Goal: Information Seeking & Learning: Learn about a topic

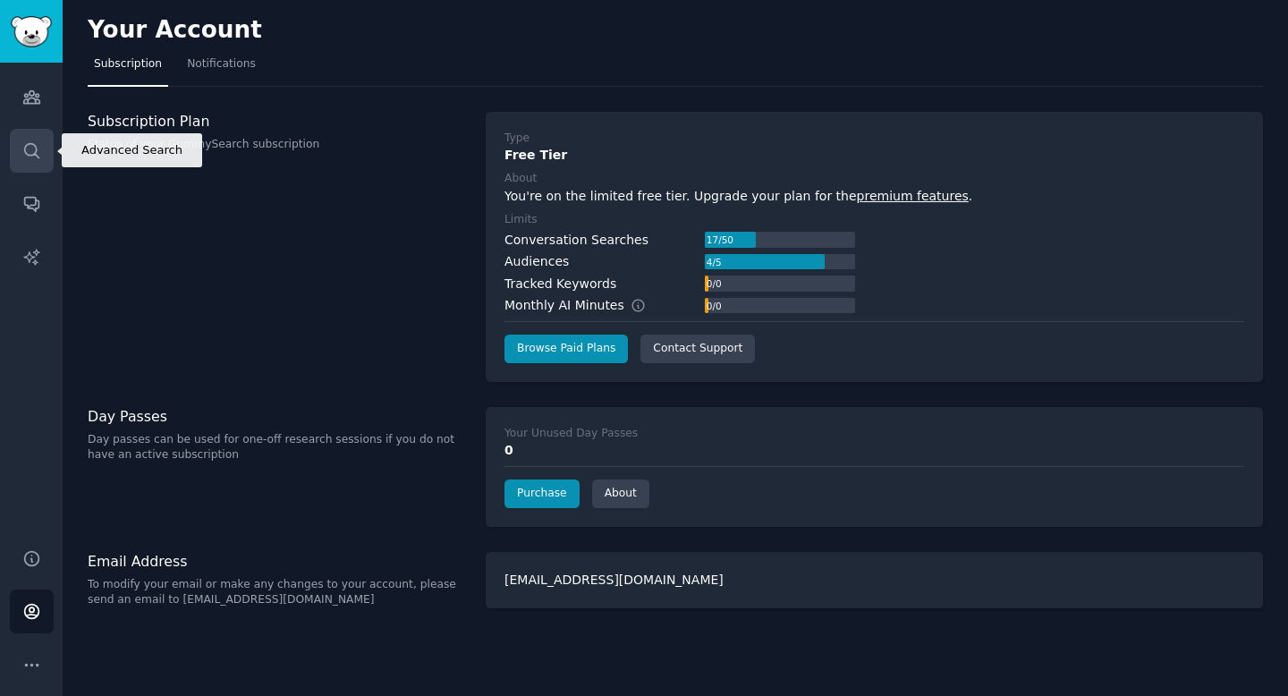
click at [36, 145] on icon "Sidebar" at bounding box center [31, 150] width 19 height 19
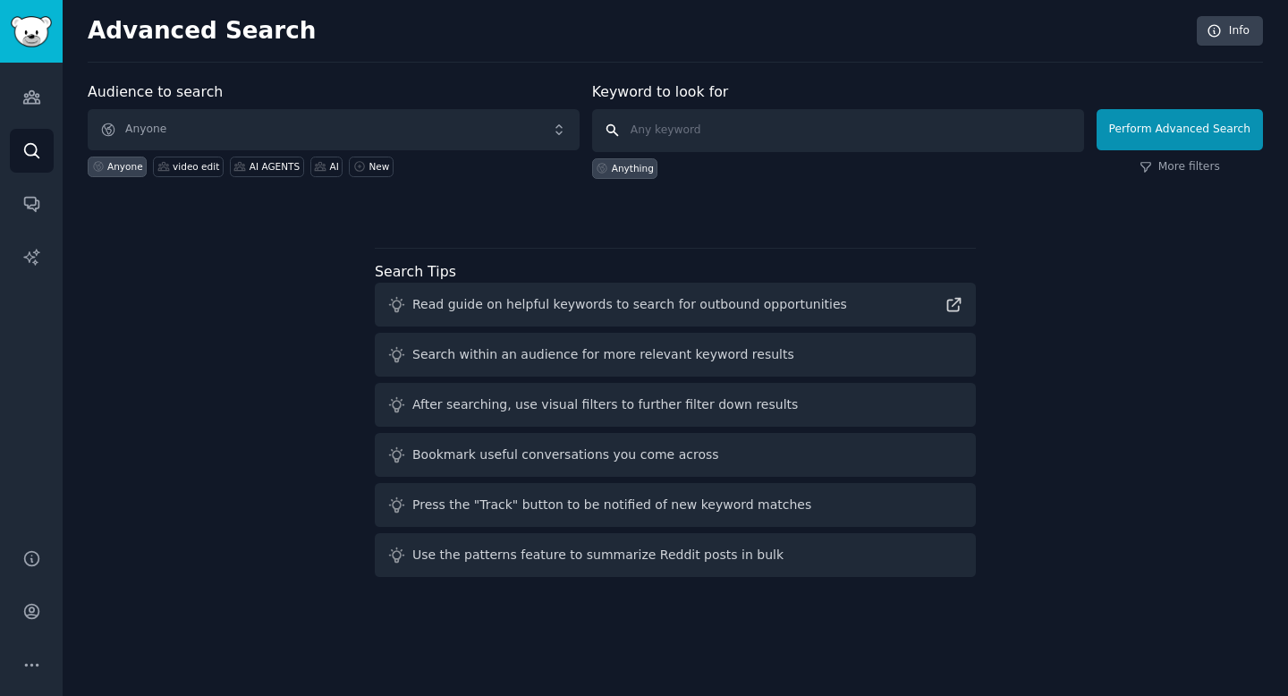
click at [749, 122] on input "text" at bounding box center [838, 130] width 492 height 43
type input "youtube copyright"
click button "Perform Advanced Search" at bounding box center [1180, 129] width 166 height 41
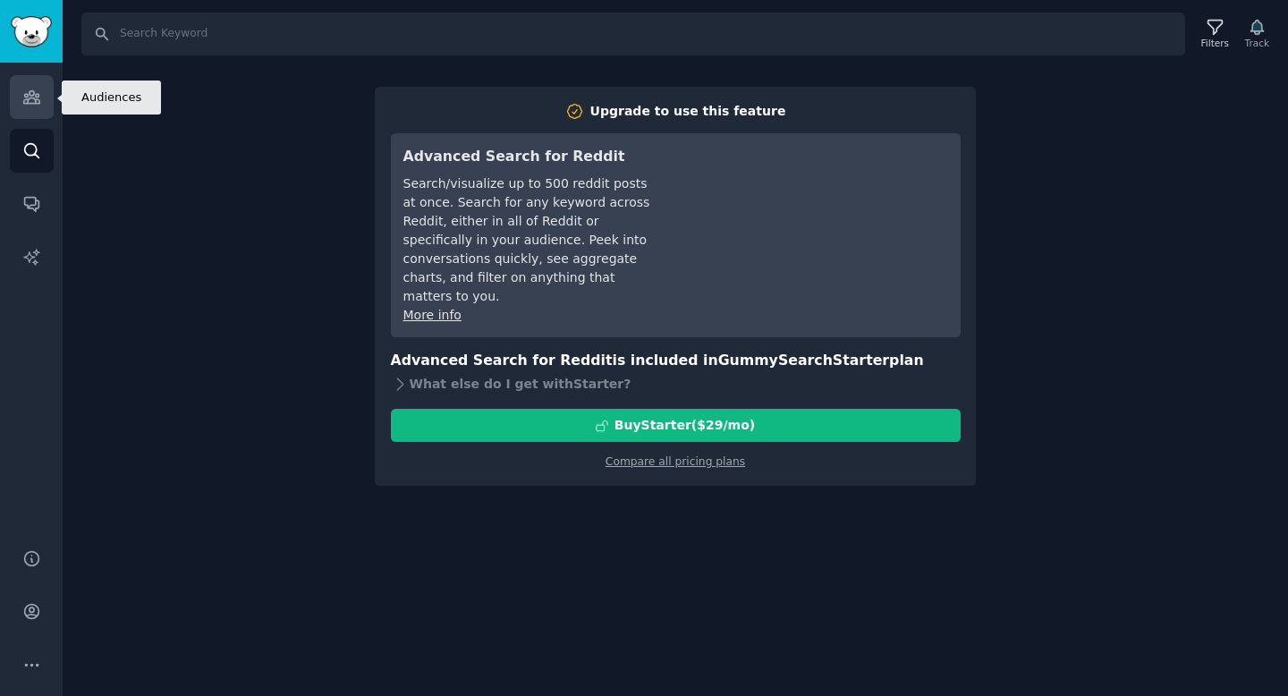
click at [37, 96] on icon "Sidebar" at bounding box center [31, 97] width 19 height 19
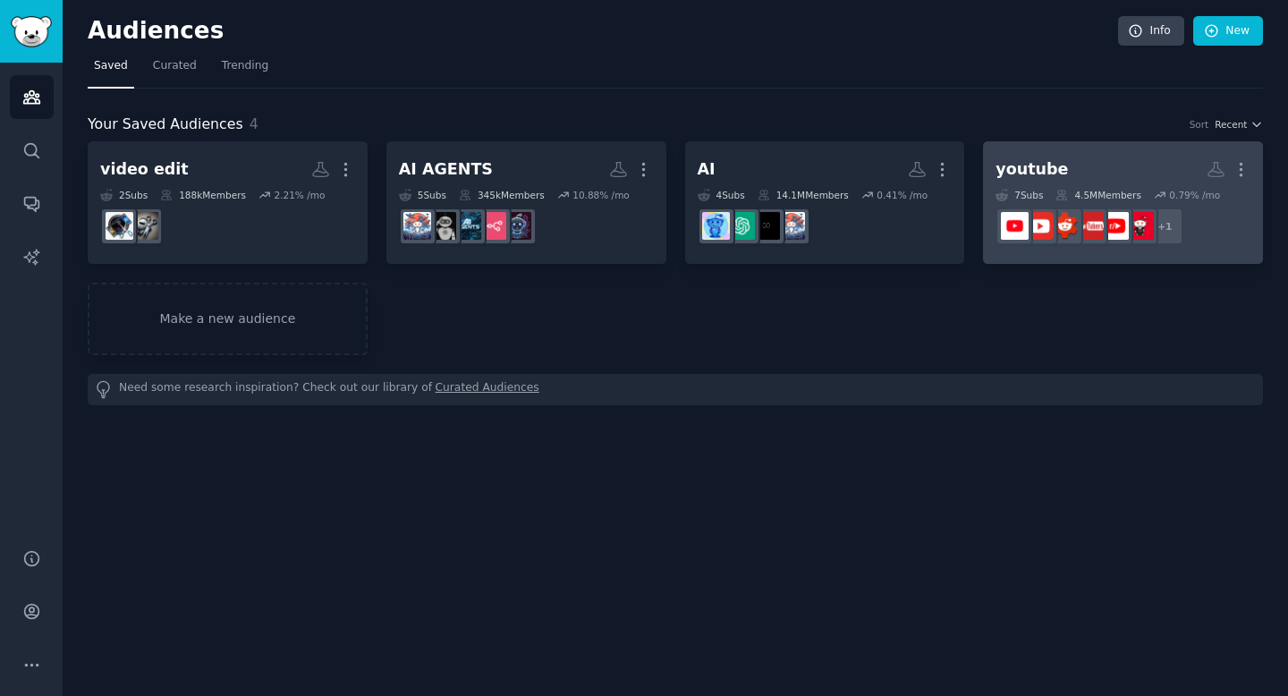
click at [1057, 157] on h2 "youtube More" at bounding box center [1123, 169] width 255 height 31
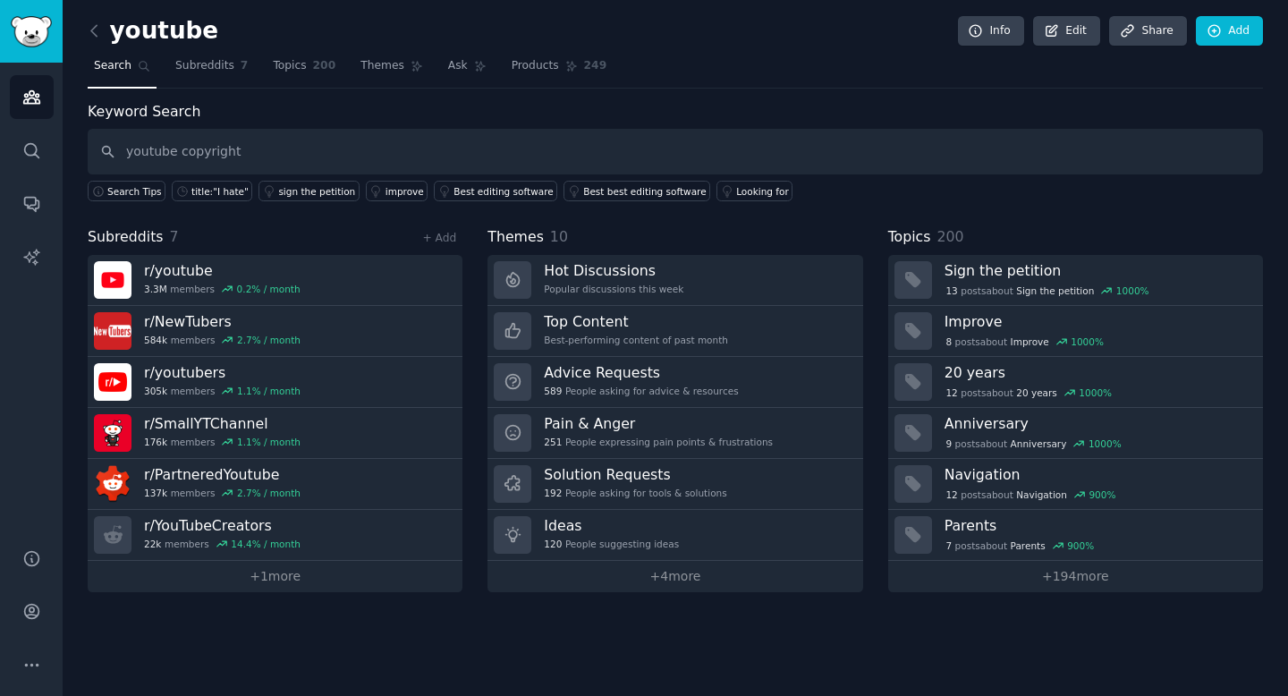
type input "youtube copyright"
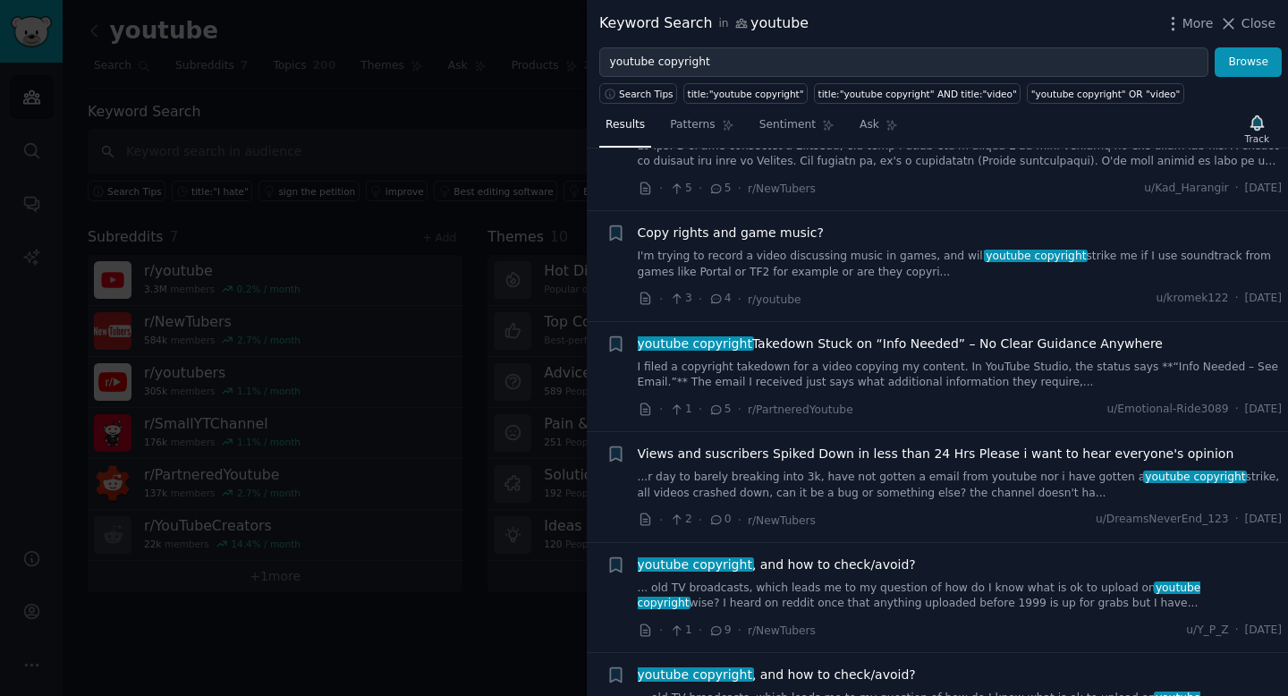
scroll to position [78, 0]
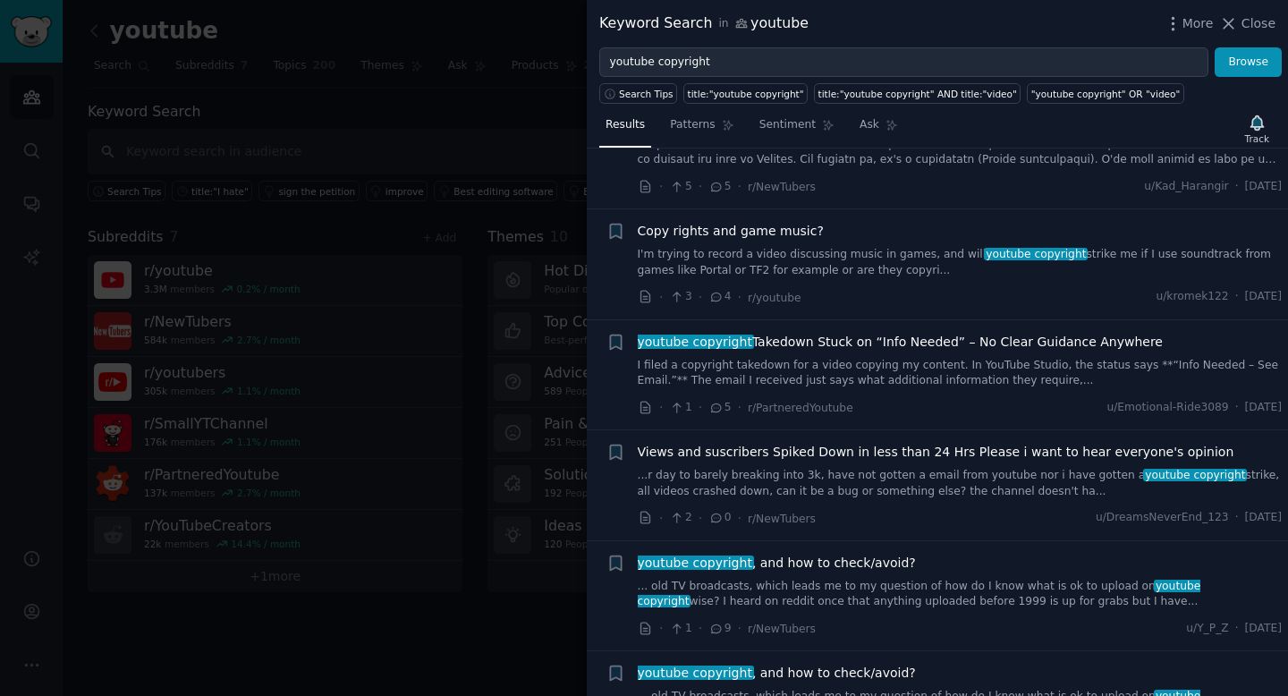
click at [908, 378] on link "I filed a copyright takedown for a video copying my content. In YouTube Studio,…" at bounding box center [960, 373] width 645 height 31
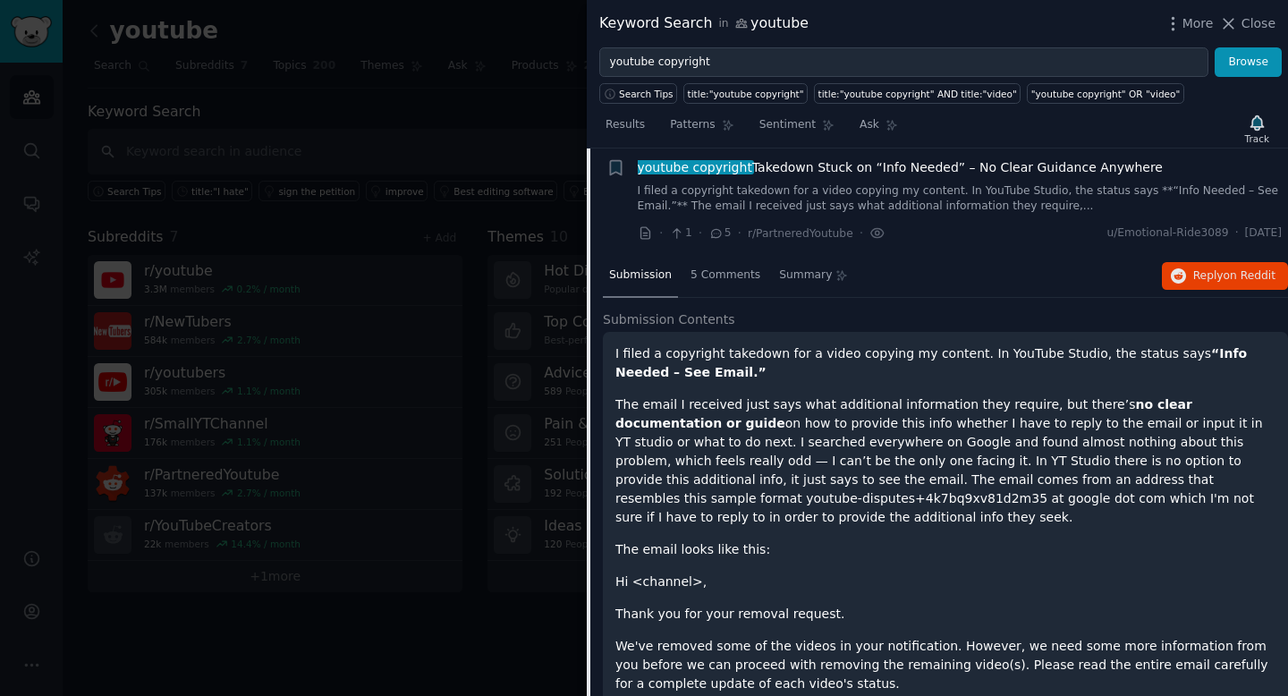
scroll to position [257, 0]
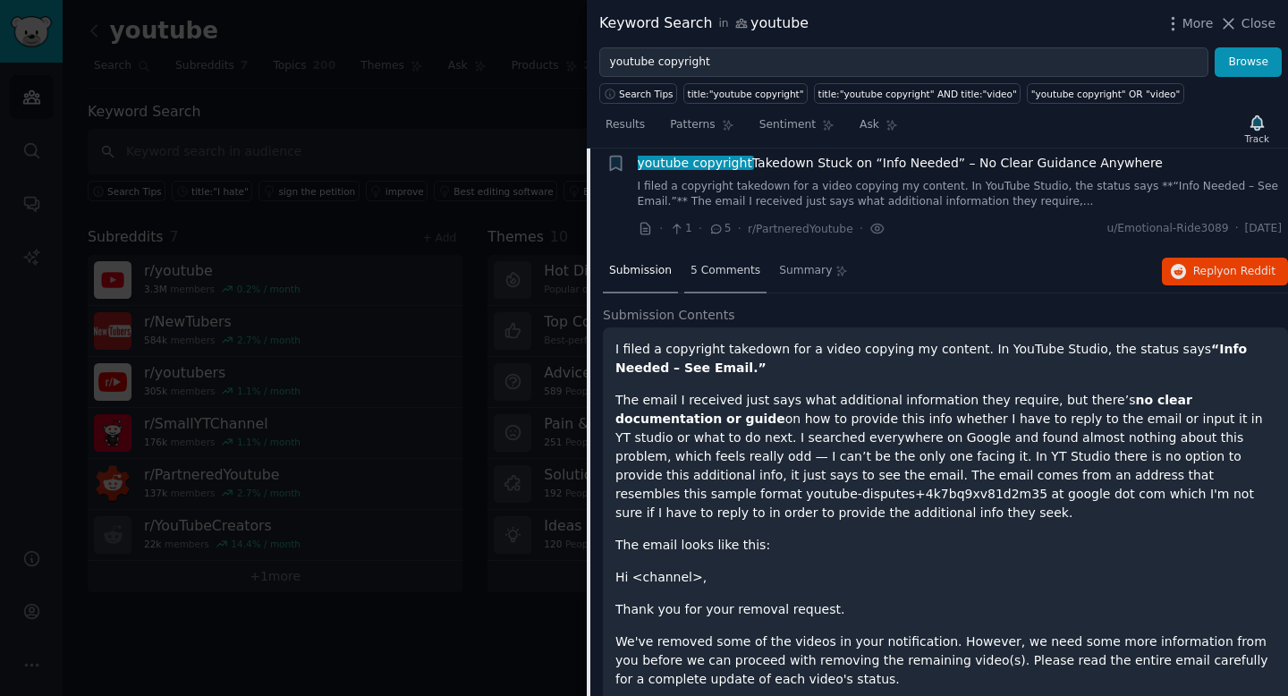
click at [725, 271] on span "5 Comments" at bounding box center [726, 271] width 70 height 16
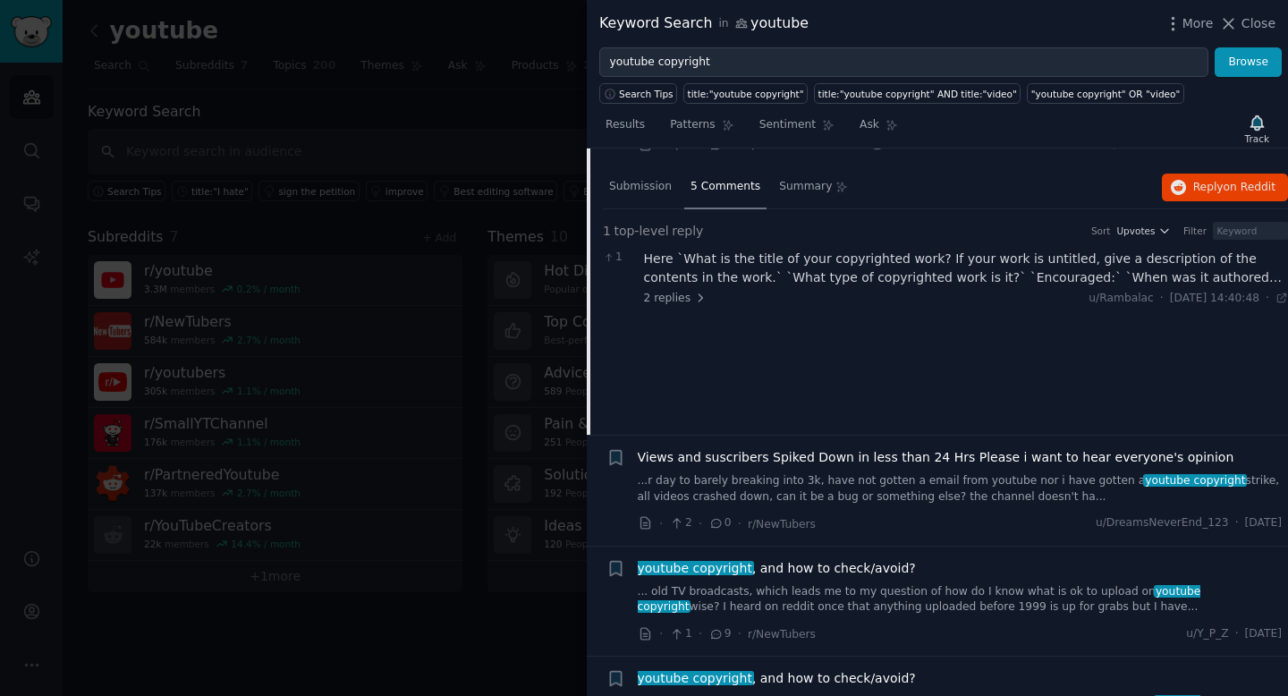
scroll to position [340, 0]
click at [1139, 269] on div "Here `What is the title of your copyrighted work? If your work is untitled, giv…" at bounding box center [966, 269] width 645 height 38
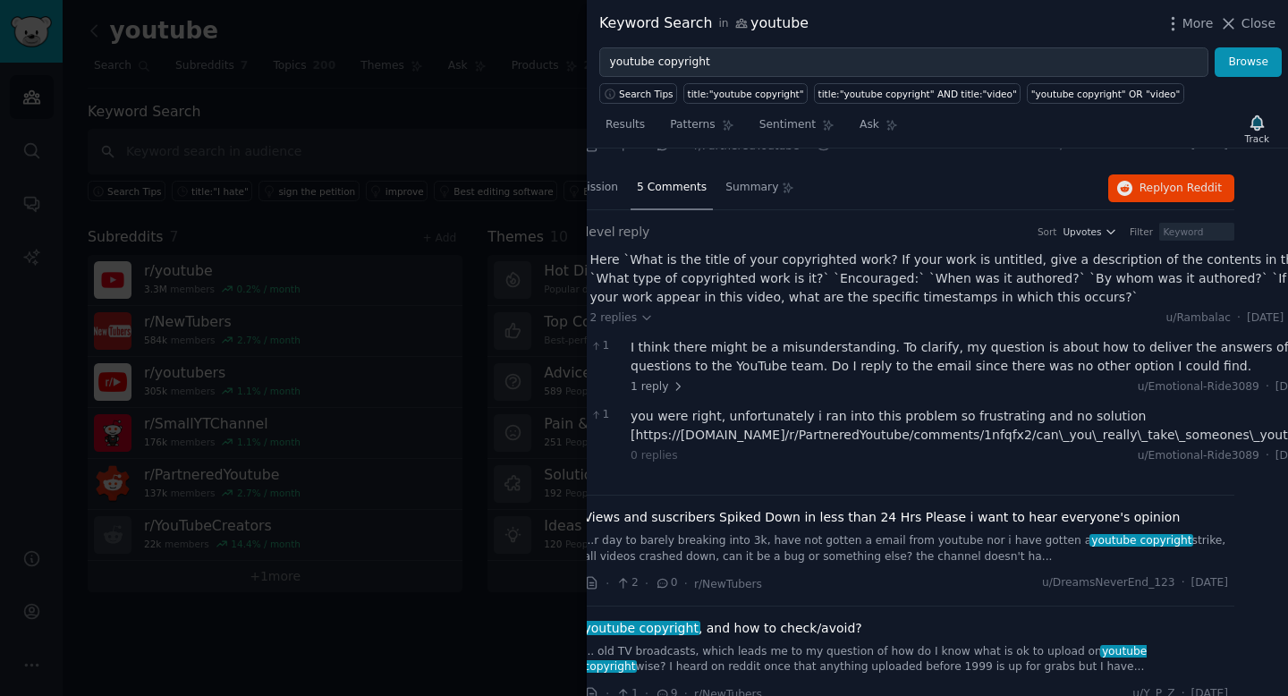
scroll to position [340, 79]
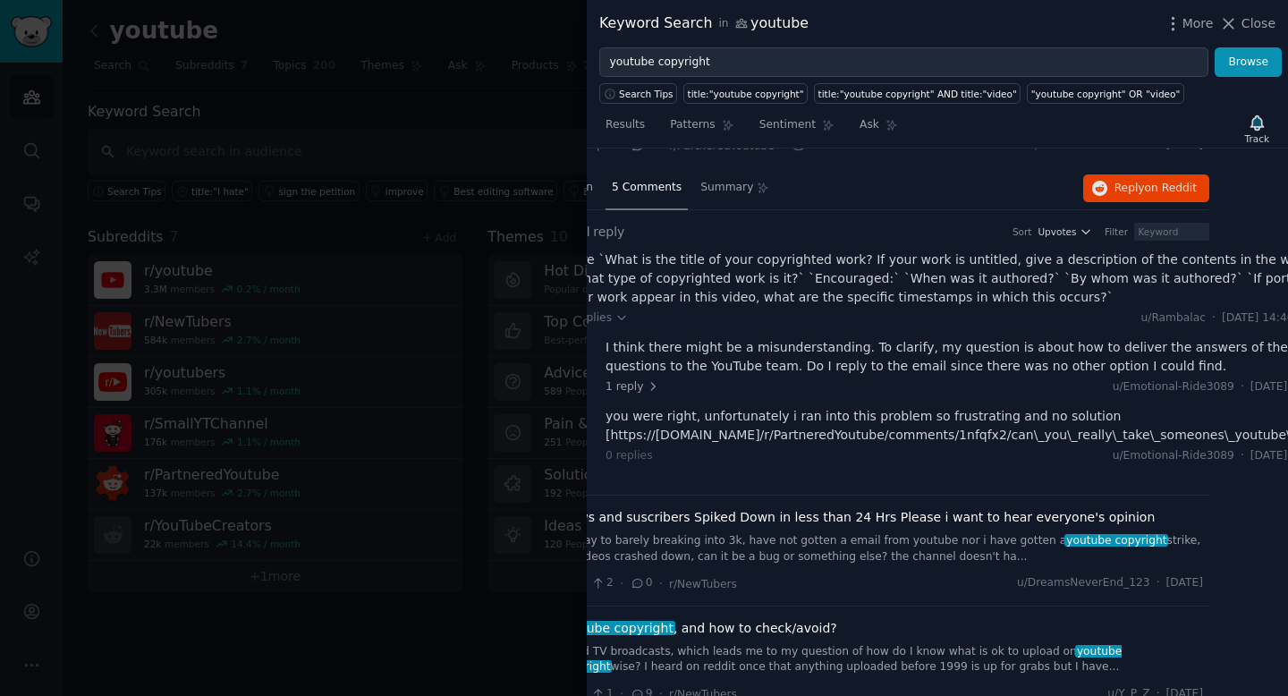
click at [813, 437] on div "you were right, unfortunately i ran into this problem so frustrating and no sol…" at bounding box center [973, 426] width 734 height 38
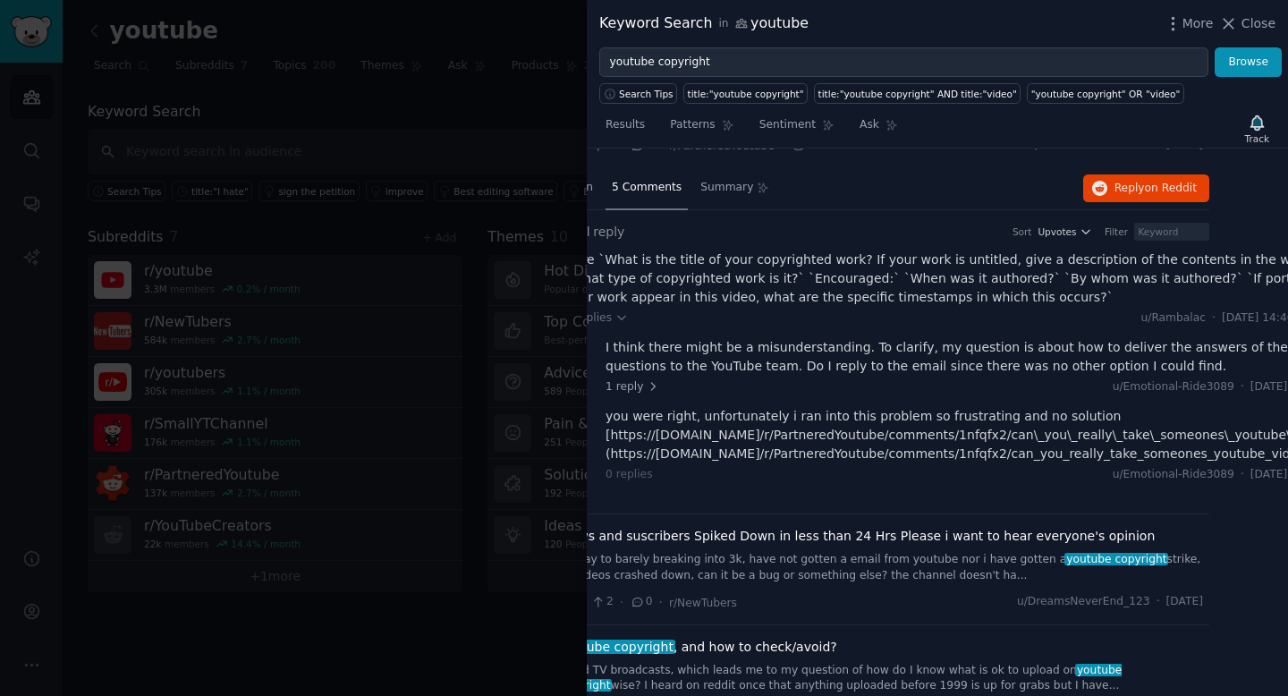
click at [1030, 454] on div "you were right, unfortunately i ran into this problem so frustrating and no sol…" at bounding box center [973, 435] width 734 height 56
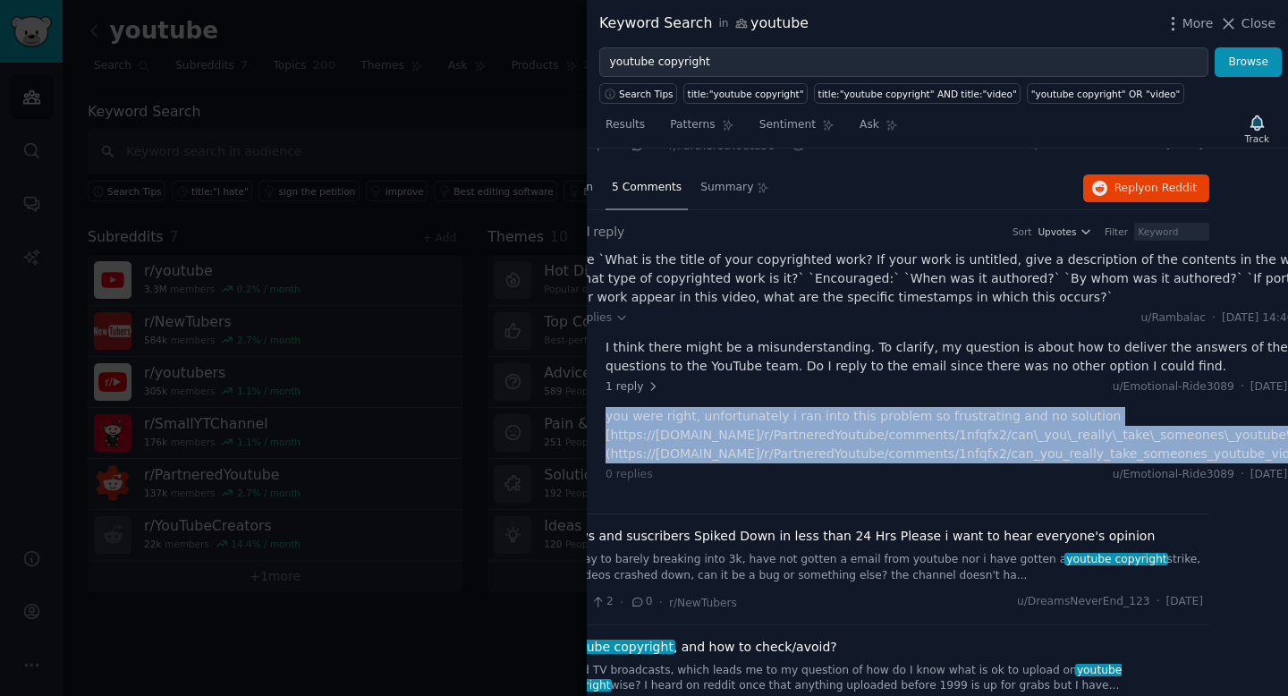
click at [1030, 454] on div "you were right, unfortunately i ran into this problem so frustrating and no sol…" at bounding box center [973, 435] width 734 height 56
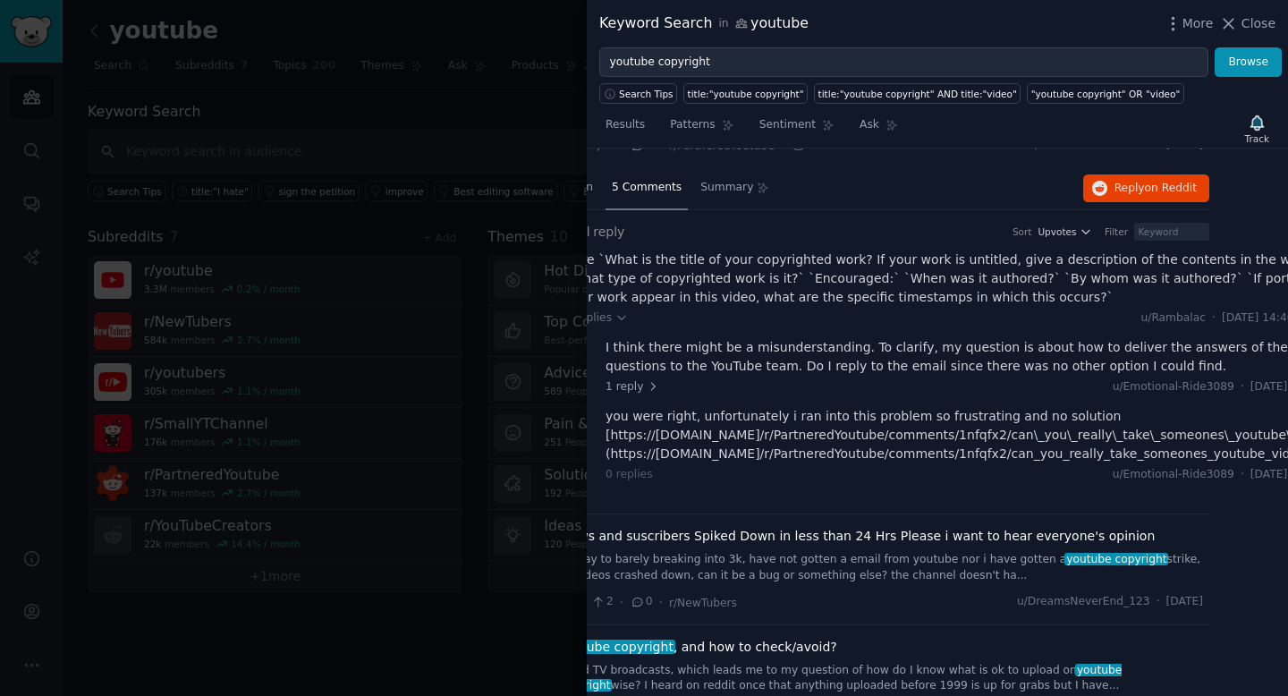
drag, startPoint x: 611, startPoint y: 456, endPoint x: 1256, endPoint y: 454, distance: 645.0
click at [1256, 454] on div "you were right, unfortunately i ran into this problem so frustrating and no sol…" at bounding box center [973, 435] width 734 height 56
copy div "[URL][DOMAIN_NAME]"
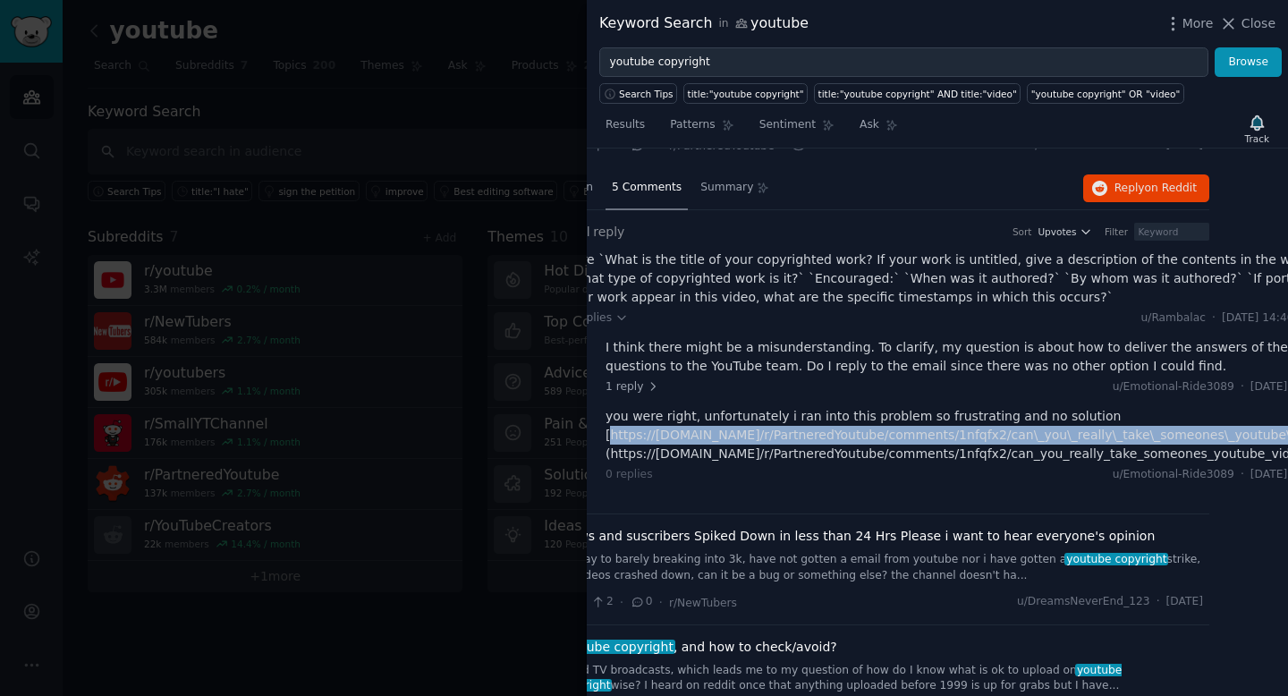
drag, startPoint x: 610, startPoint y: 434, endPoint x: 1273, endPoint y: 437, distance: 662.9
click at [1273, 437] on div "you were right, unfortunately i ran into this problem so frustrating and no sol…" at bounding box center [973, 435] width 734 height 56
copy div "https://[DOMAIN_NAME]/r/PartneredYoutube/comments/1nfqfx2/can\_you\_really\_tak…"
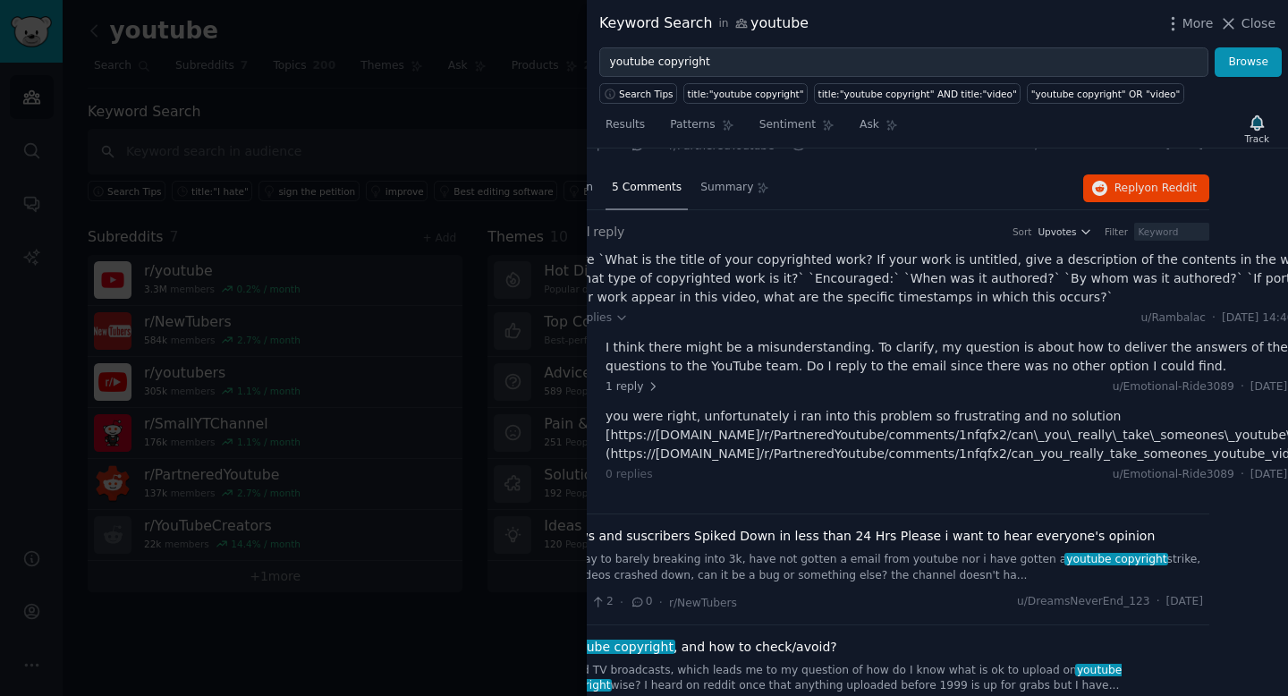
click at [665, 454] on div "you were right, unfortunately i ran into this problem so frustrating and no sol…" at bounding box center [973, 435] width 734 height 56
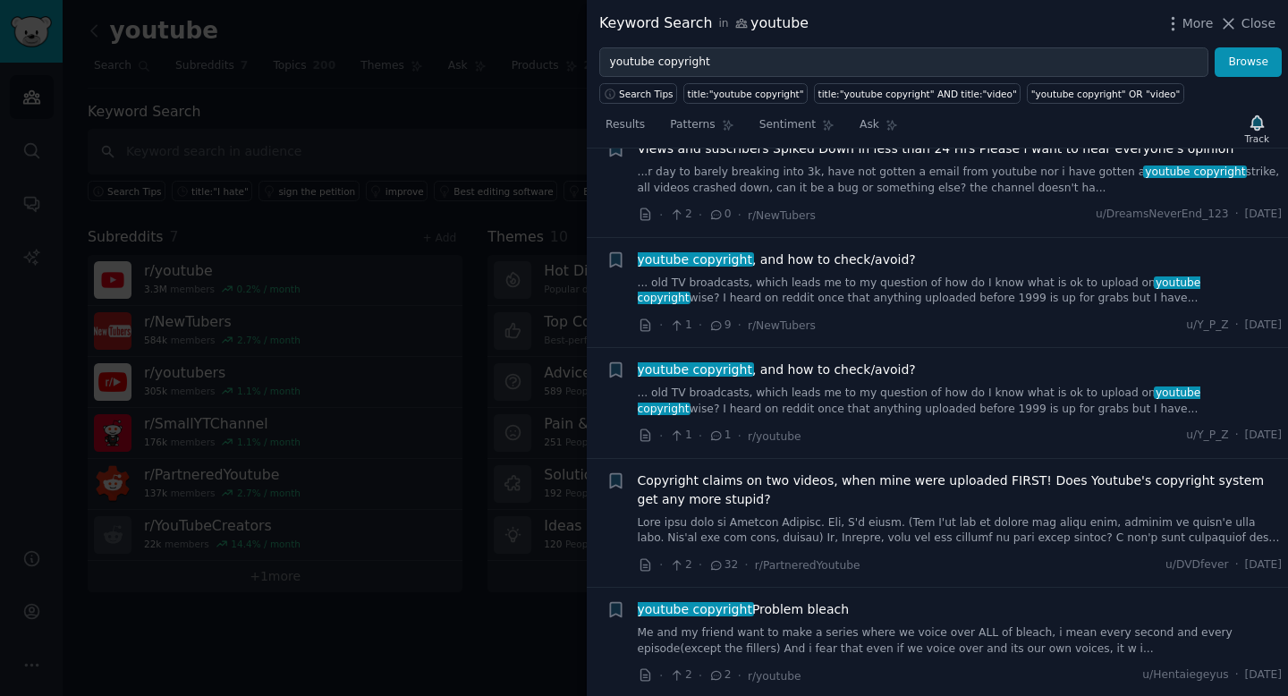
scroll to position [729, 0]
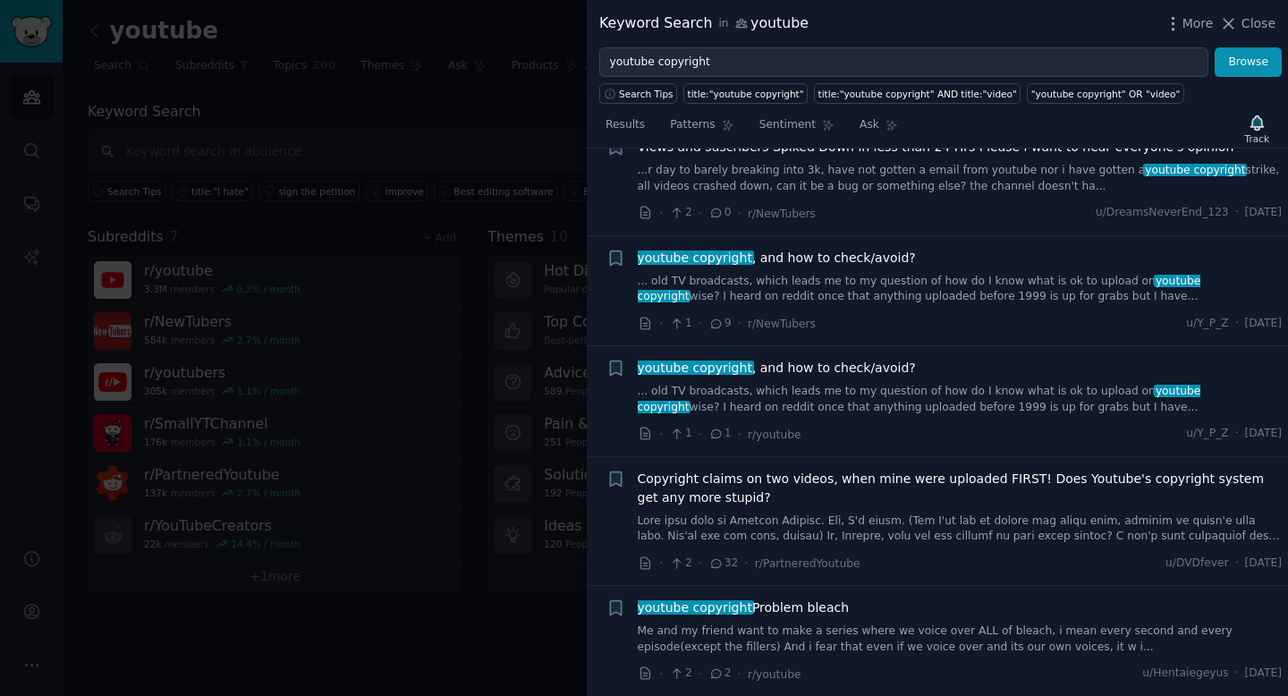
click at [836, 289] on link "... old TV broadcasts, which leads me to my question of how do I know what is o…" at bounding box center [960, 289] width 645 height 31
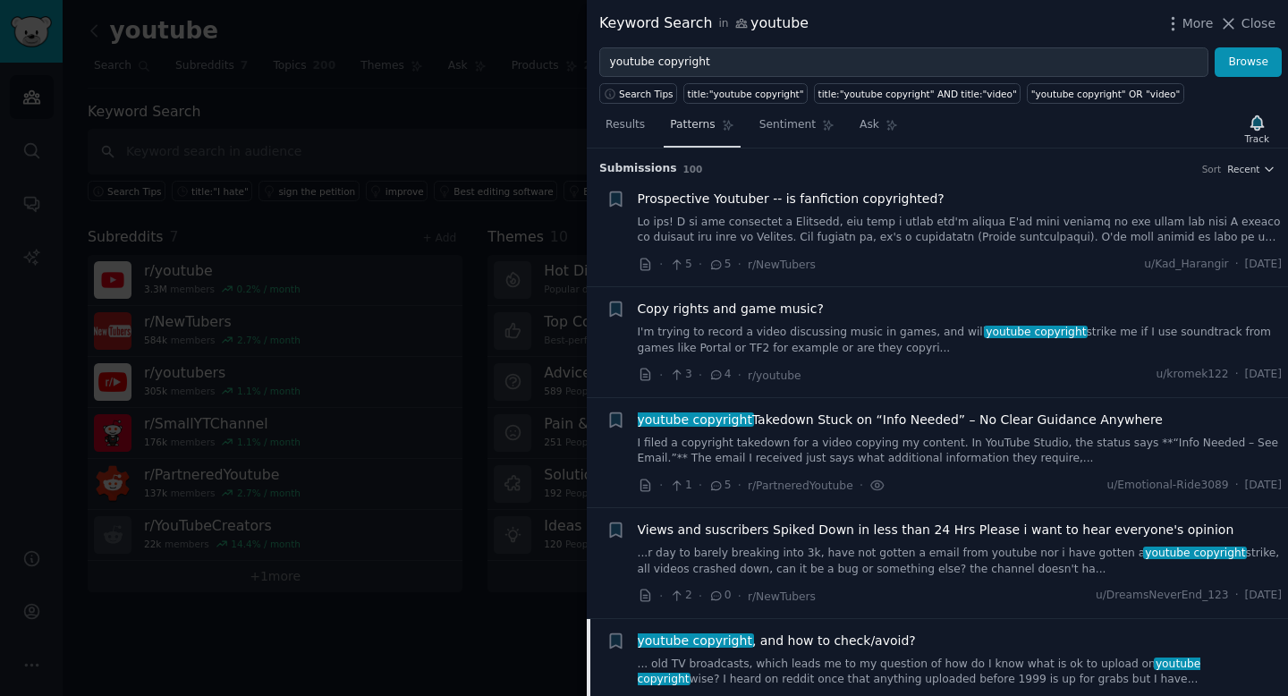
click at [699, 141] on link "Patterns" at bounding box center [702, 129] width 76 height 37
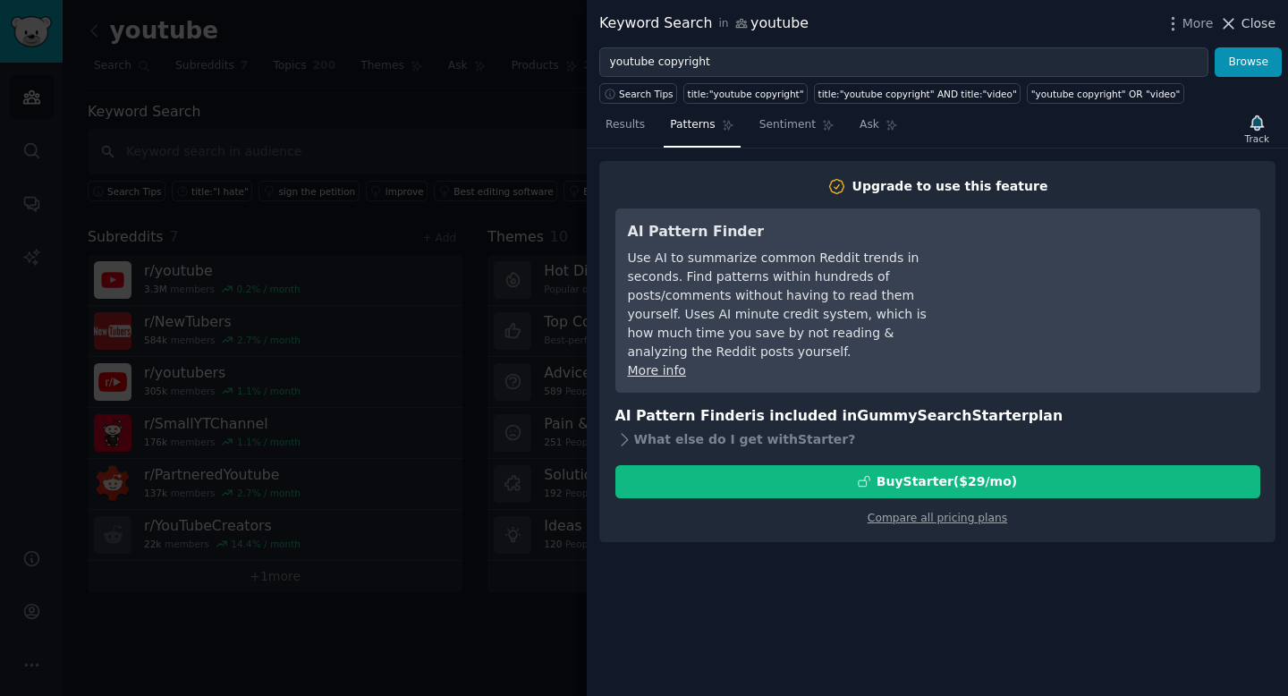
click at [1256, 23] on span "Close" at bounding box center [1259, 23] width 34 height 19
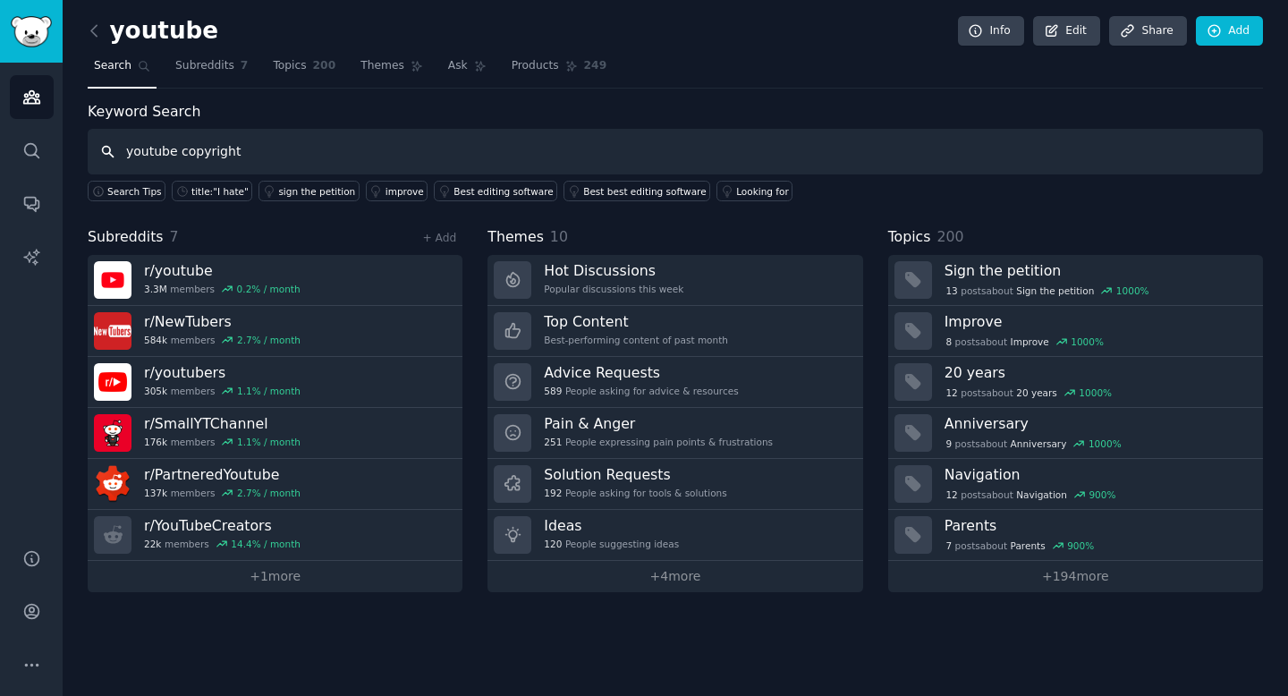
type input "youtube copyright"
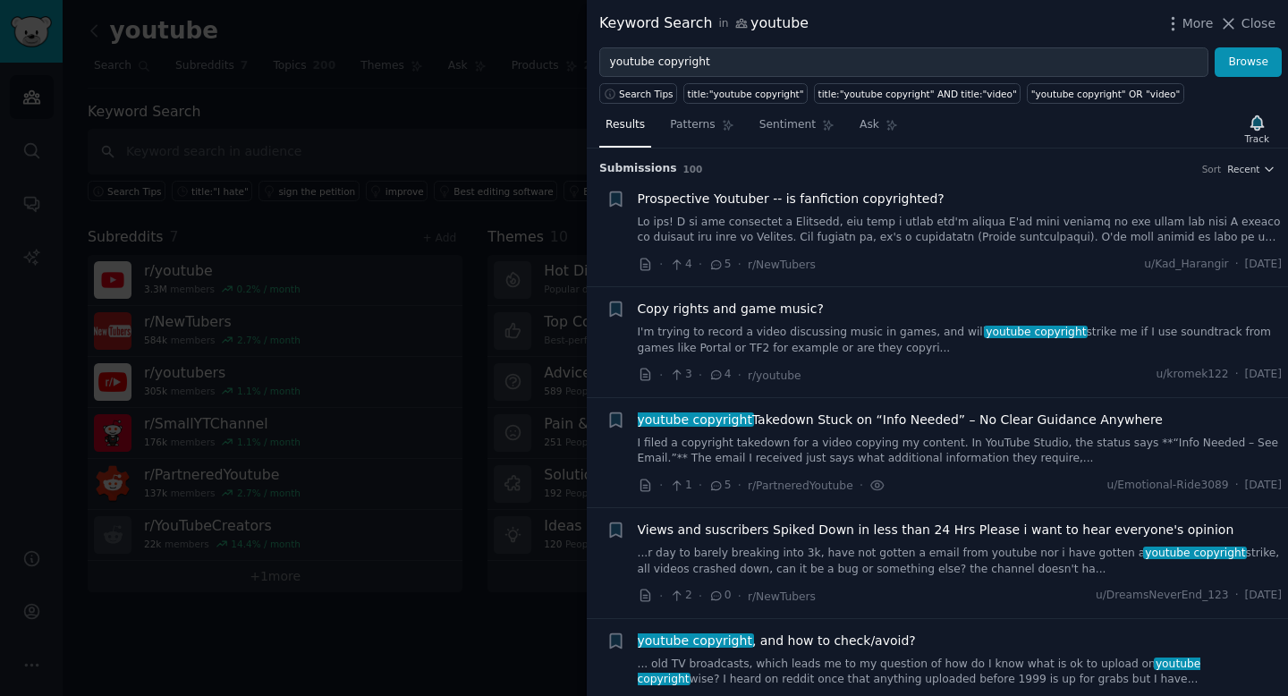
click at [930, 237] on link at bounding box center [960, 230] width 645 height 31
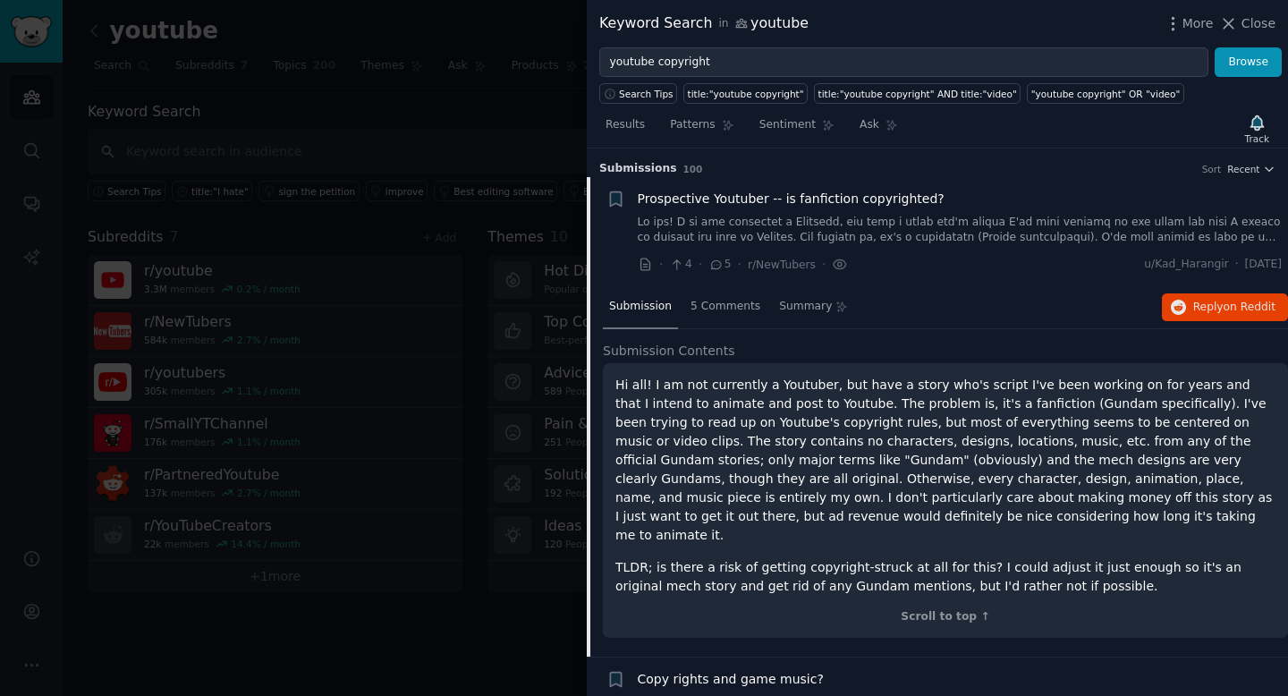
scroll to position [28, 0]
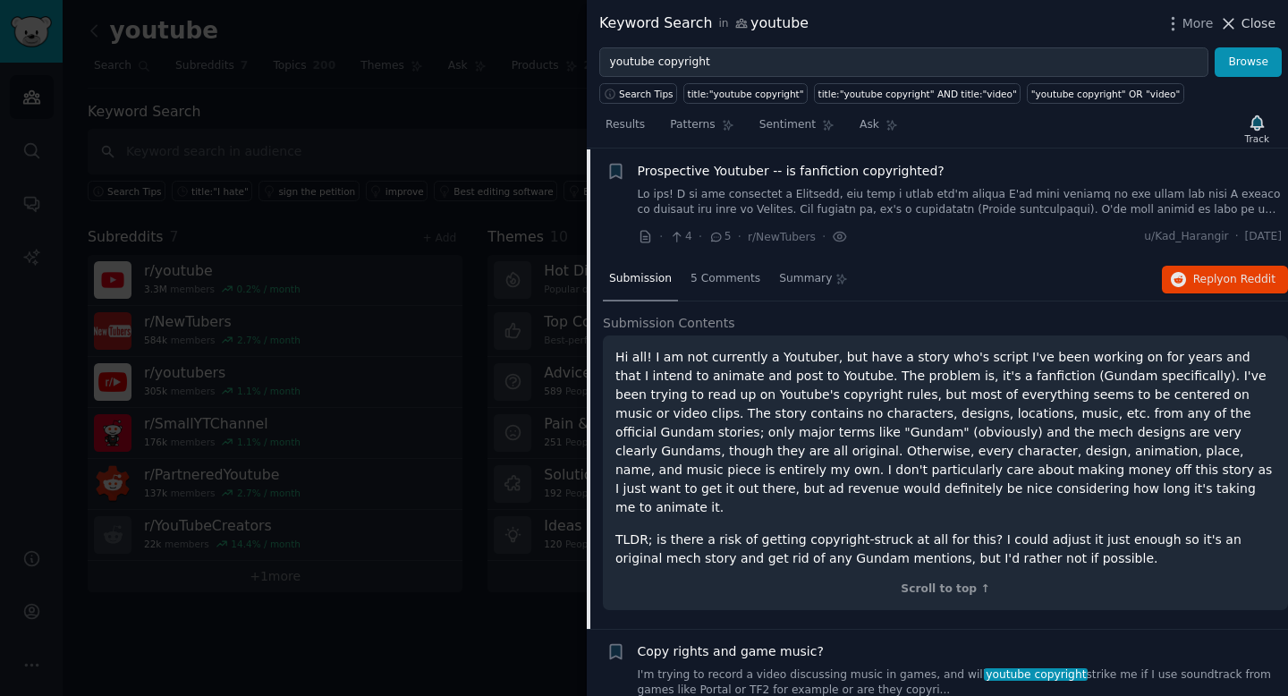
click at [1258, 22] on span "Close" at bounding box center [1259, 23] width 34 height 19
